Goal: Find specific page/section

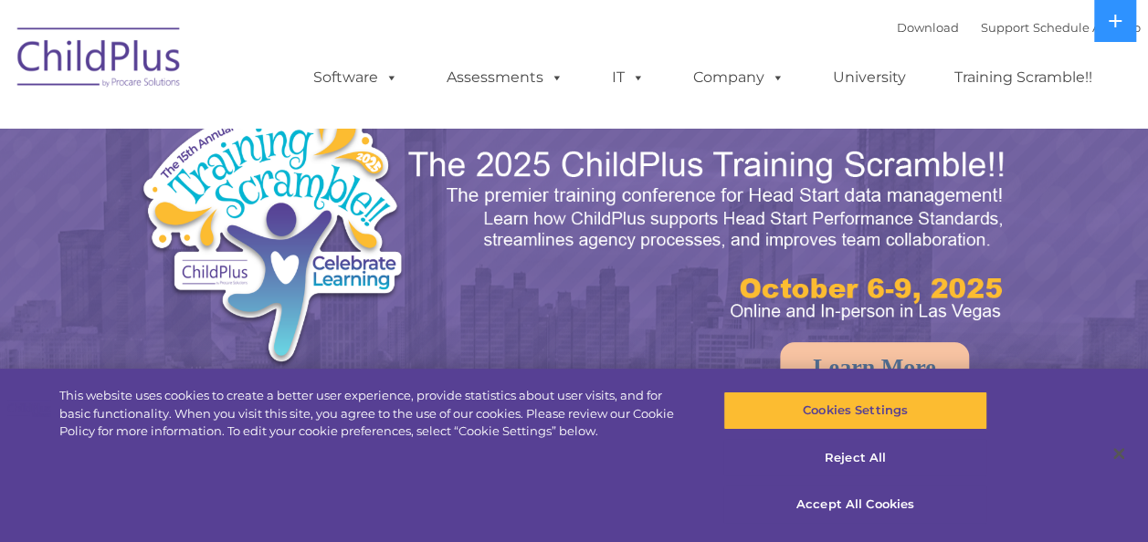
select select "MEDIUM"
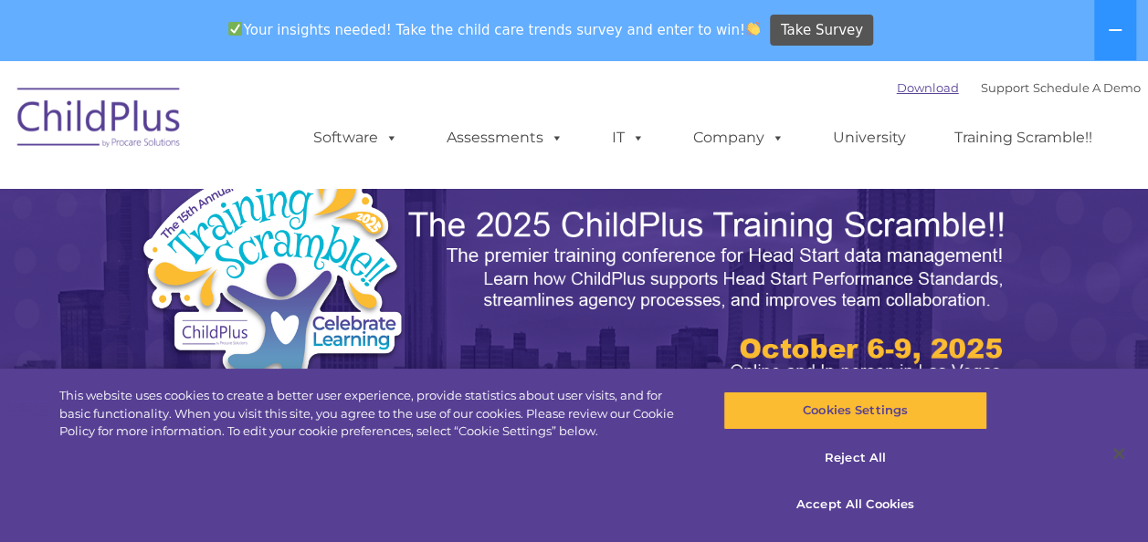
click at [906, 89] on link "Download" at bounding box center [928, 87] width 62 height 15
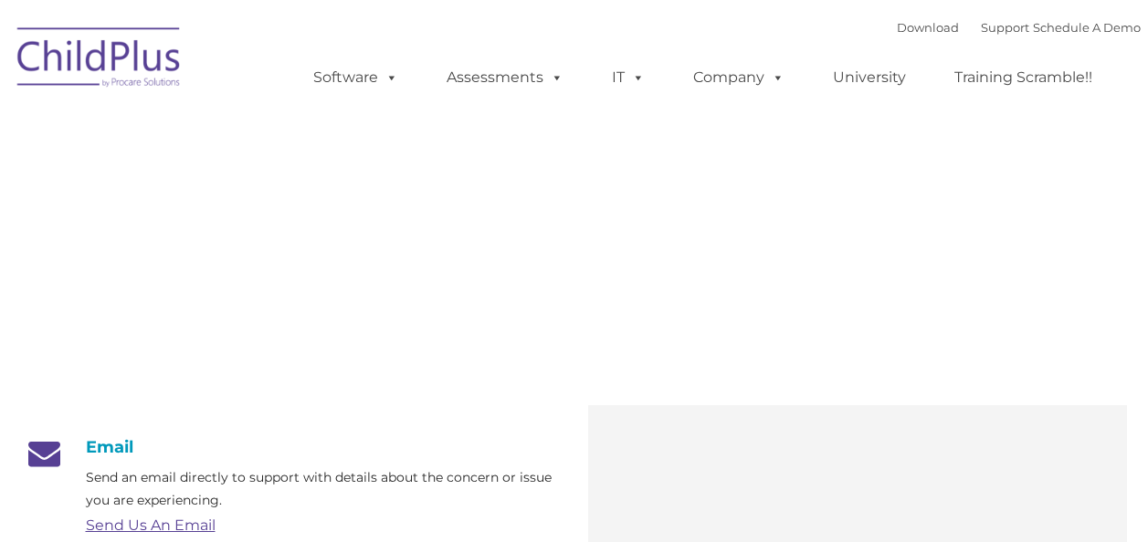
type input ""
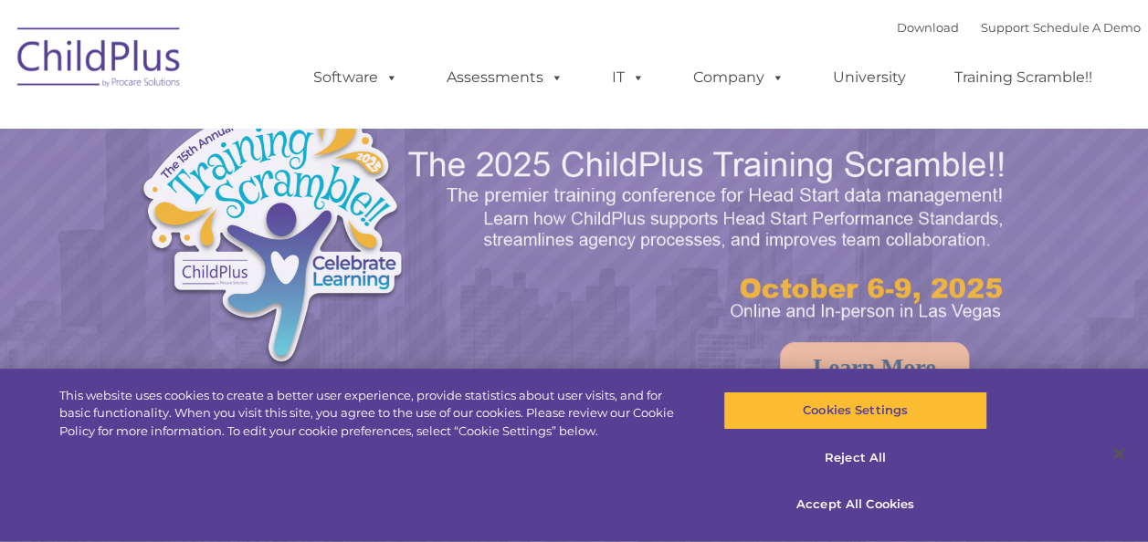
select select "MEDIUM"
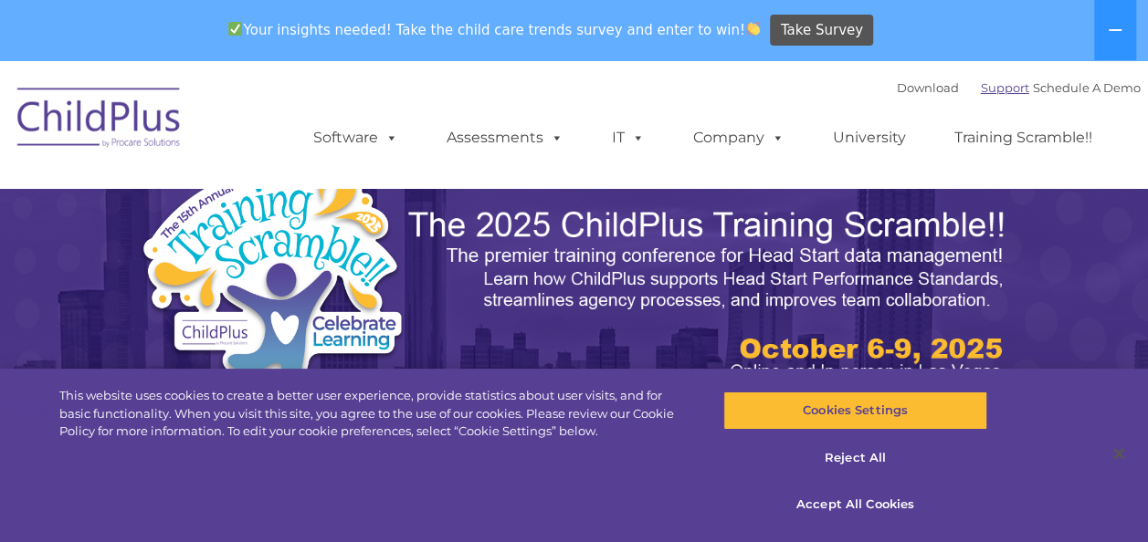
click at [990, 90] on link "Support" at bounding box center [1005, 87] width 48 height 15
